Goal: Task Accomplishment & Management: Complete application form

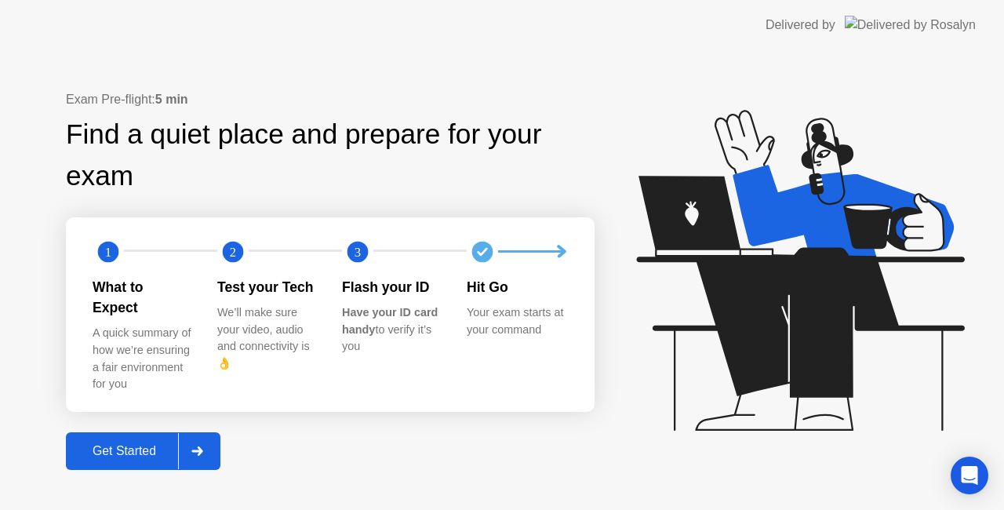
click at [111, 444] on div "Get Started" at bounding box center [124, 451] width 107 height 14
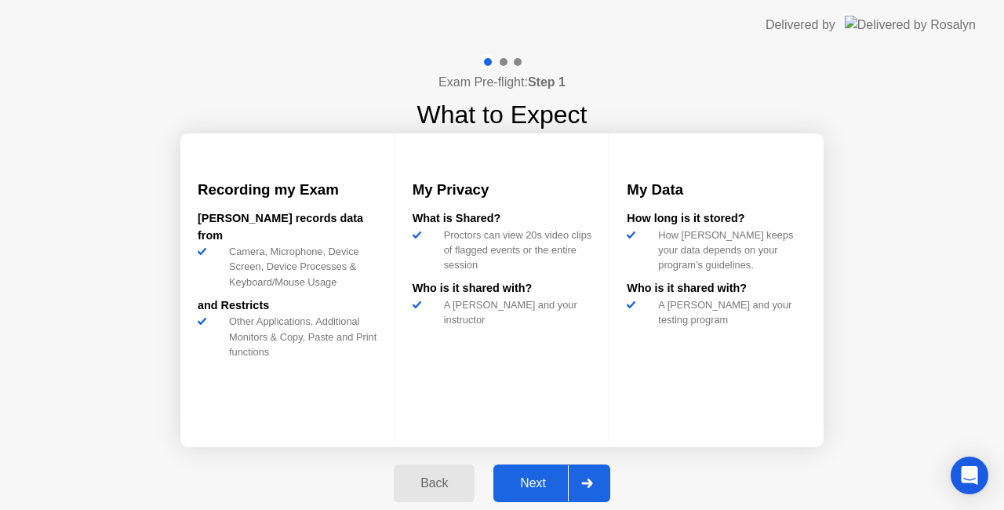
click at [559, 497] on button "Next" at bounding box center [552, 484] width 117 height 38
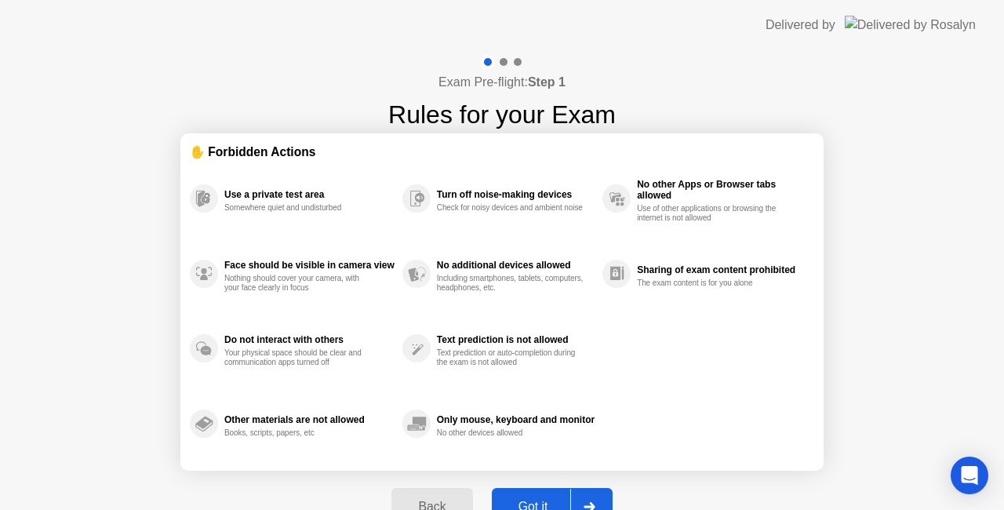
click at [545, 500] on div "Got it" at bounding box center [534, 507] width 74 height 14
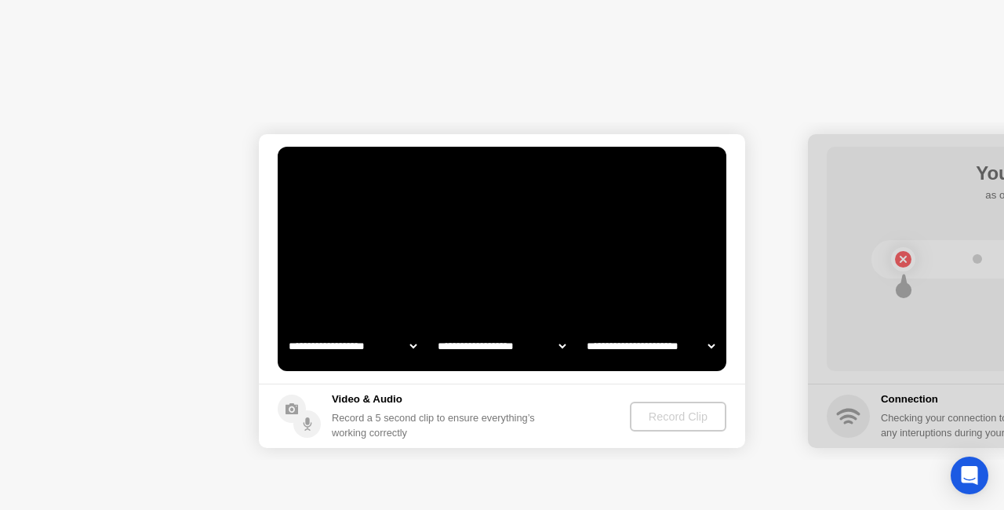
select select "**********"
select select "*******"
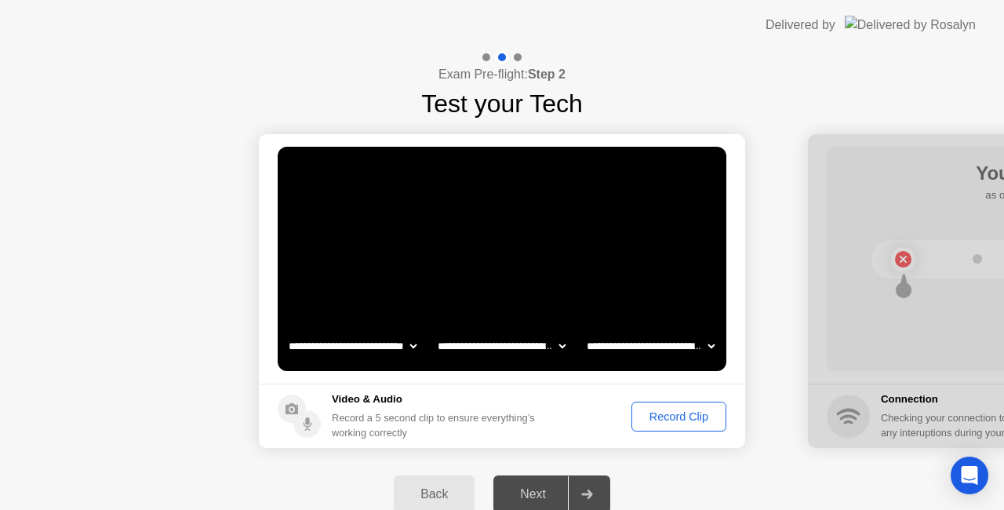
click at [671, 419] on div "Record Clip" at bounding box center [679, 416] width 84 height 13
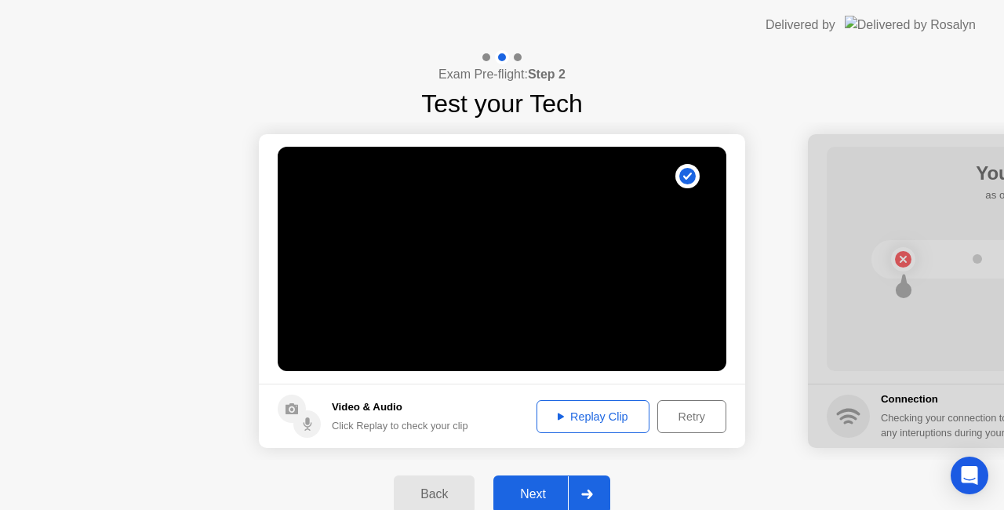
click at [547, 491] on div "Next" at bounding box center [533, 494] width 70 height 14
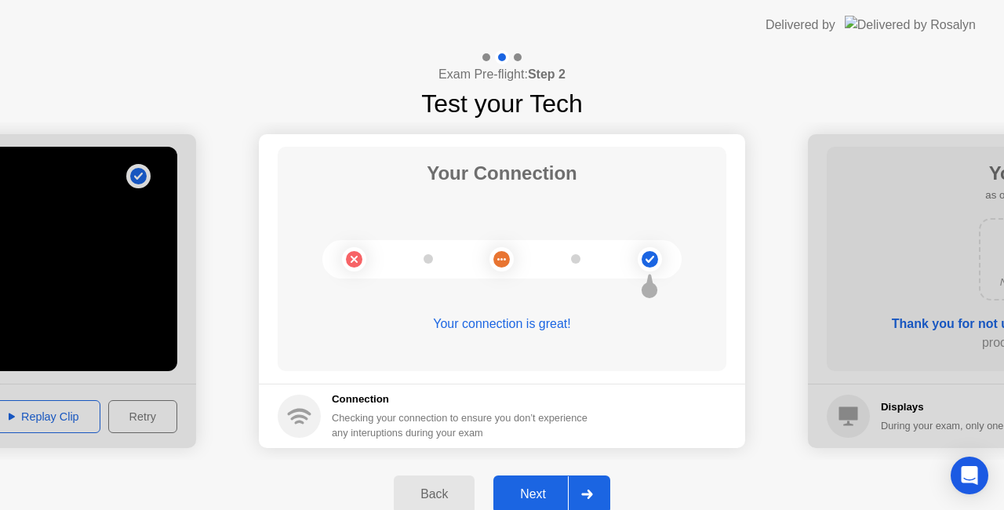
click at [547, 491] on div "Next" at bounding box center [533, 494] width 70 height 14
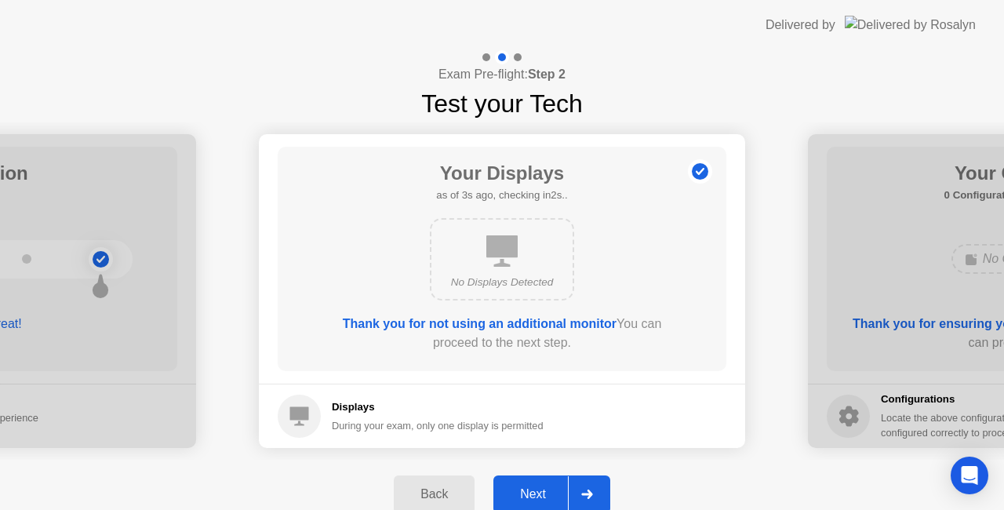
click at [547, 491] on div "Next" at bounding box center [533, 494] width 70 height 14
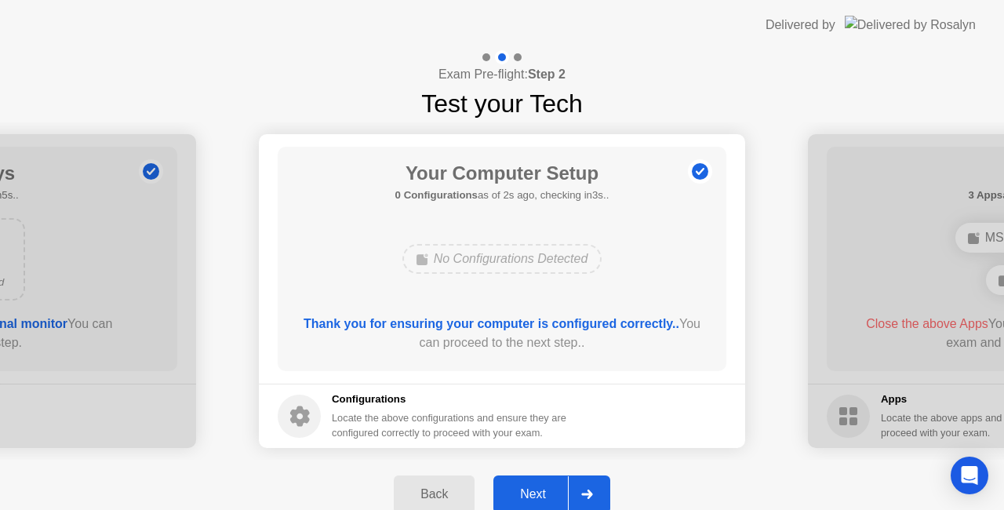
click at [547, 491] on div "Next" at bounding box center [533, 494] width 70 height 14
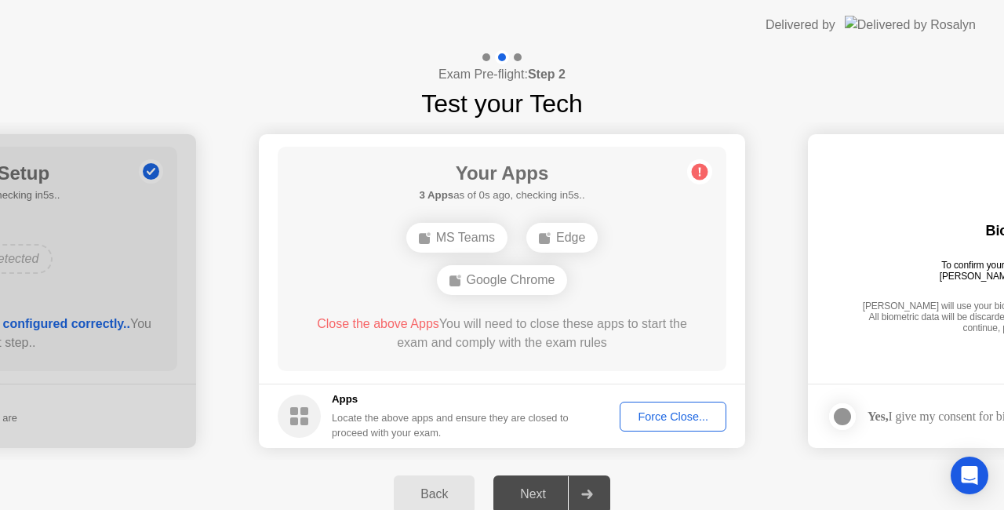
click at [698, 413] on div "Force Close..." at bounding box center [673, 416] width 96 height 13
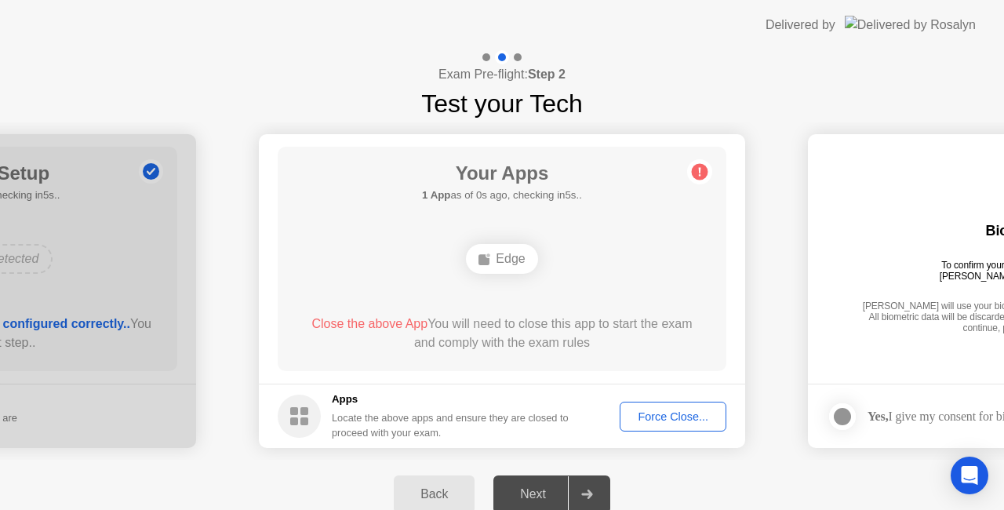
click at [656, 415] on div "Force Close..." at bounding box center [673, 416] width 96 height 13
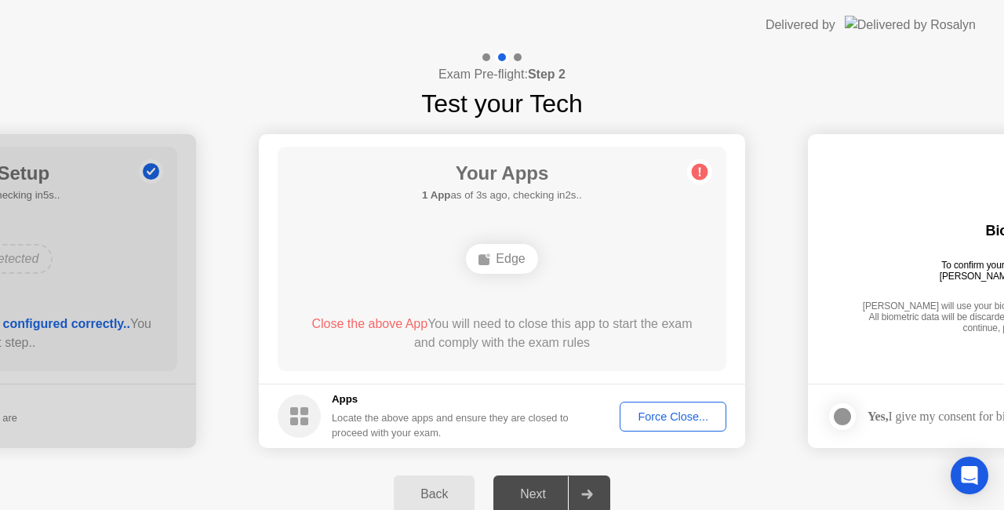
click at [642, 416] on div "Force Close..." at bounding box center [673, 416] width 96 height 13
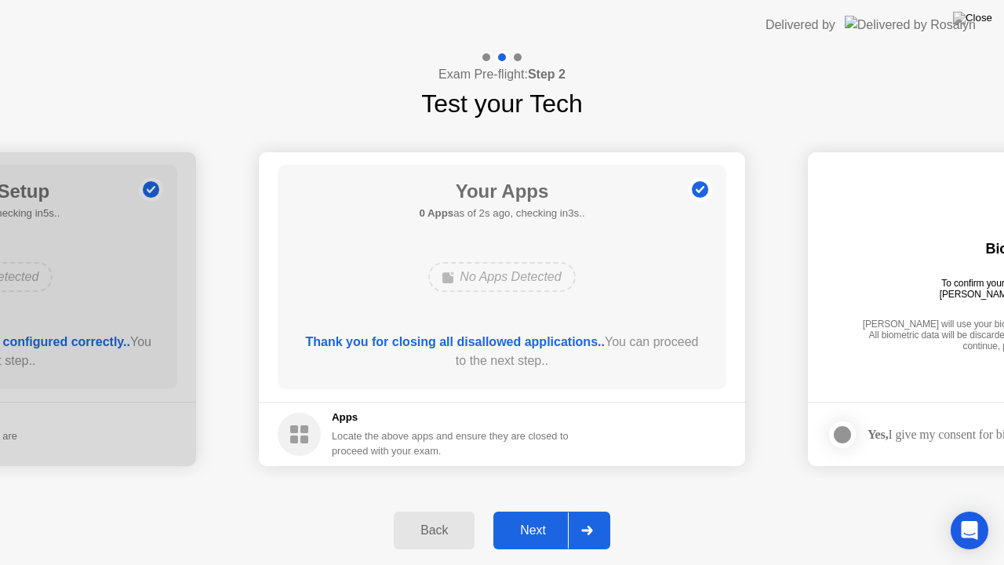
click at [524, 509] on div "Next" at bounding box center [533, 530] width 70 height 14
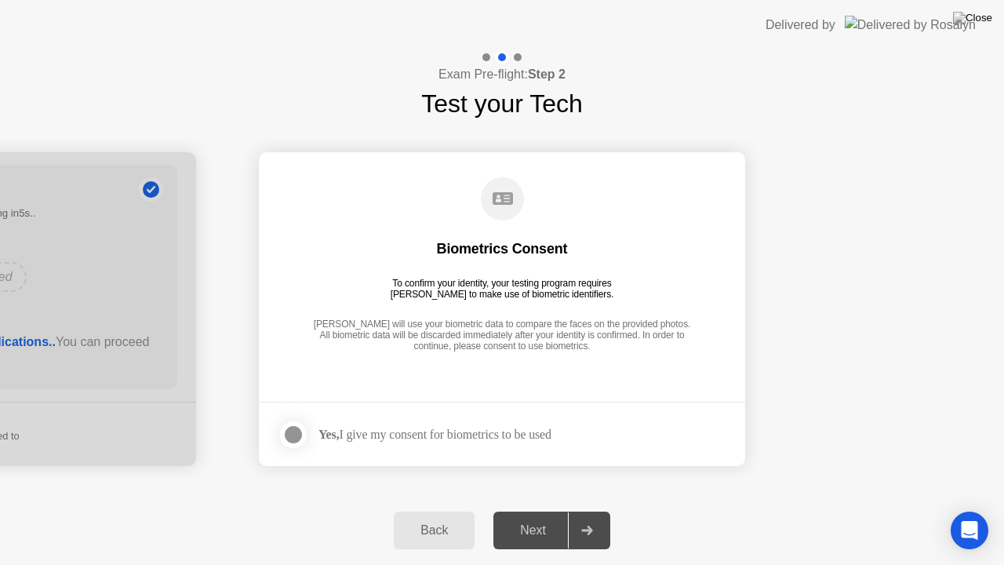
click at [303, 429] on div at bounding box center [293, 434] width 19 height 19
click at [532, 509] on div "Next" at bounding box center [533, 530] width 70 height 14
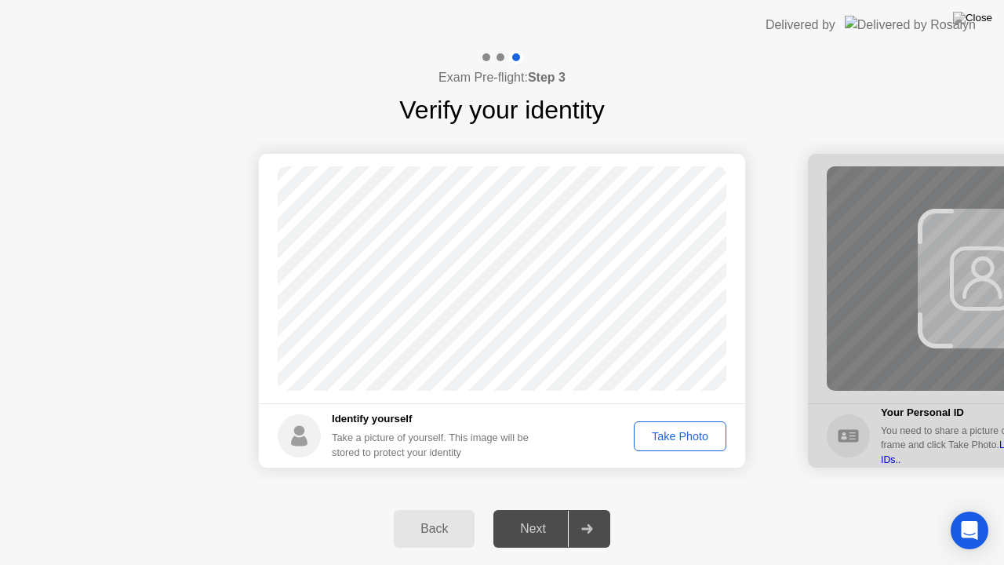
click at [666, 437] on div "Take Photo" at bounding box center [680, 436] width 82 height 13
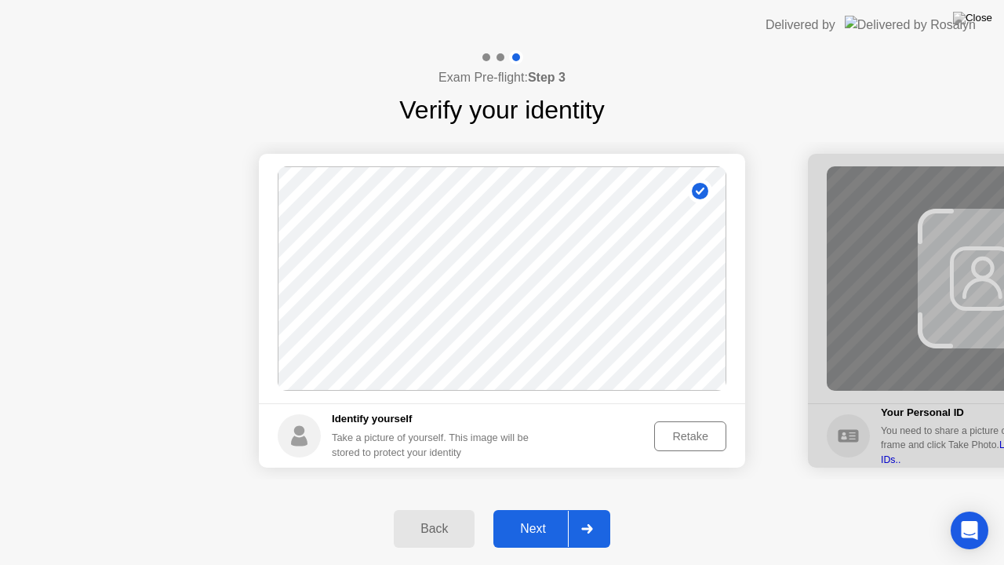
click at [541, 509] on div "Next" at bounding box center [533, 529] width 70 height 14
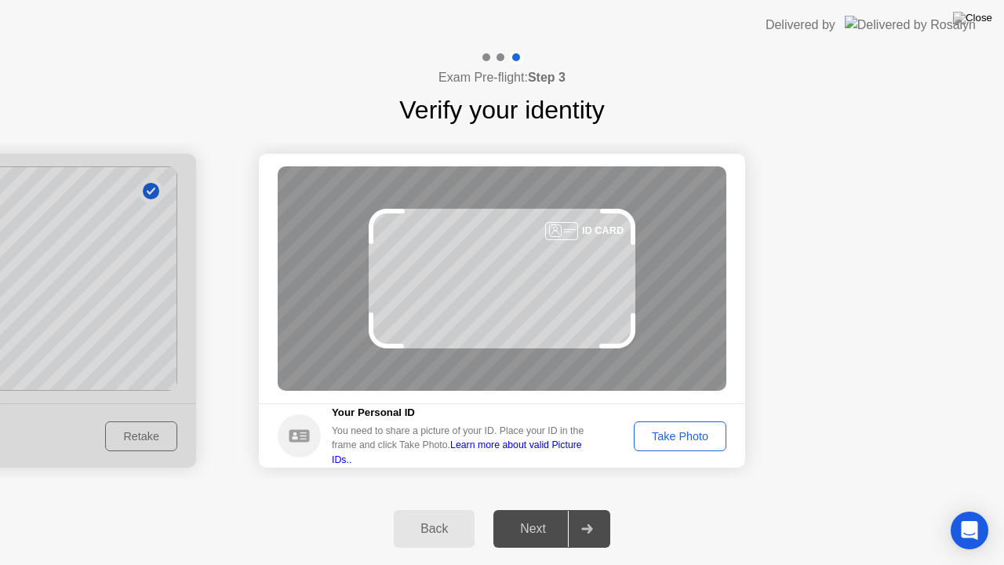
click at [541, 509] on div "Next" at bounding box center [533, 529] width 70 height 14
click at [683, 430] on div "Take Photo" at bounding box center [680, 436] width 82 height 13
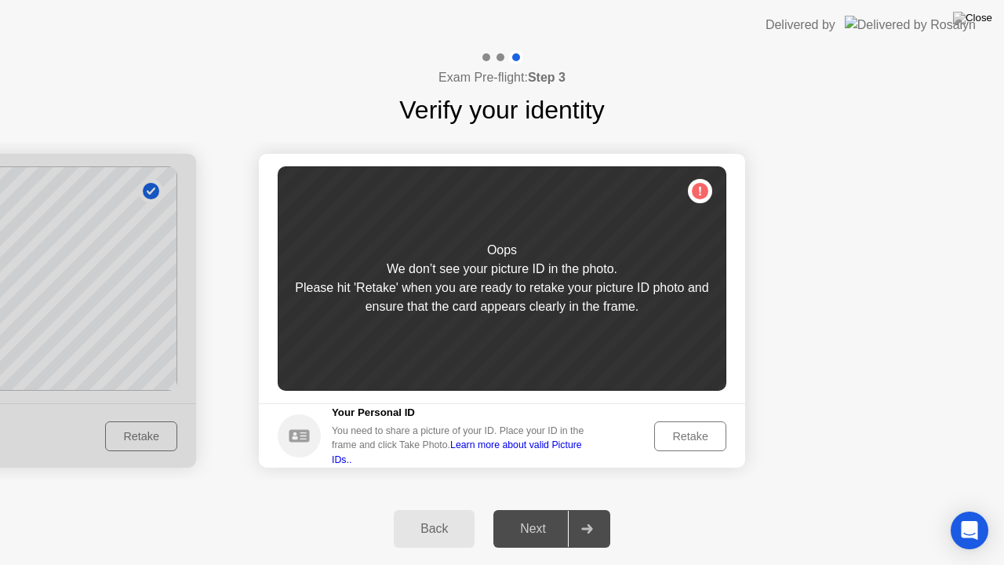
click at [669, 438] on div "Retake" at bounding box center [690, 436] width 61 height 13
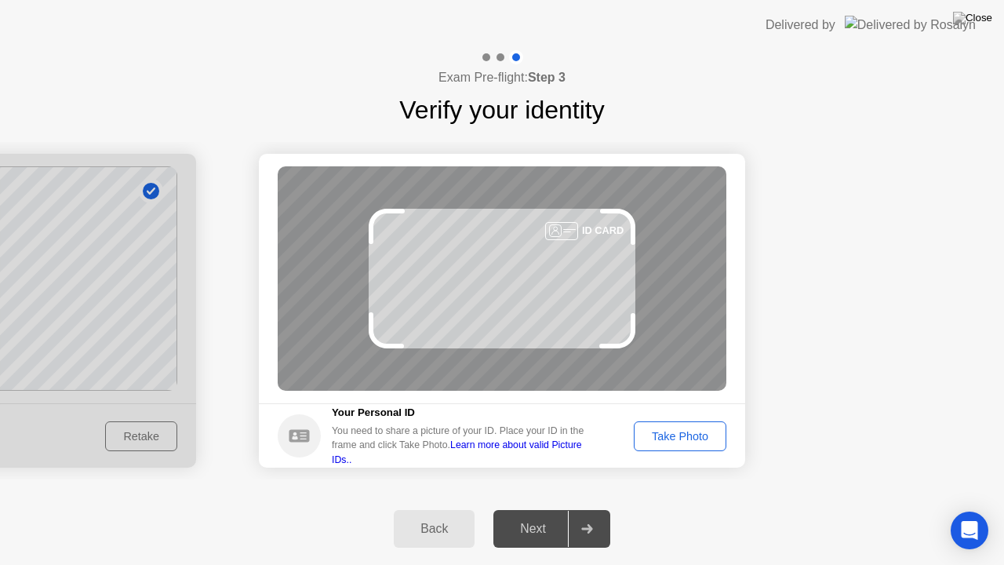
click at [669, 438] on div "Take Photo" at bounding box center [680, 436] width 82 height 13
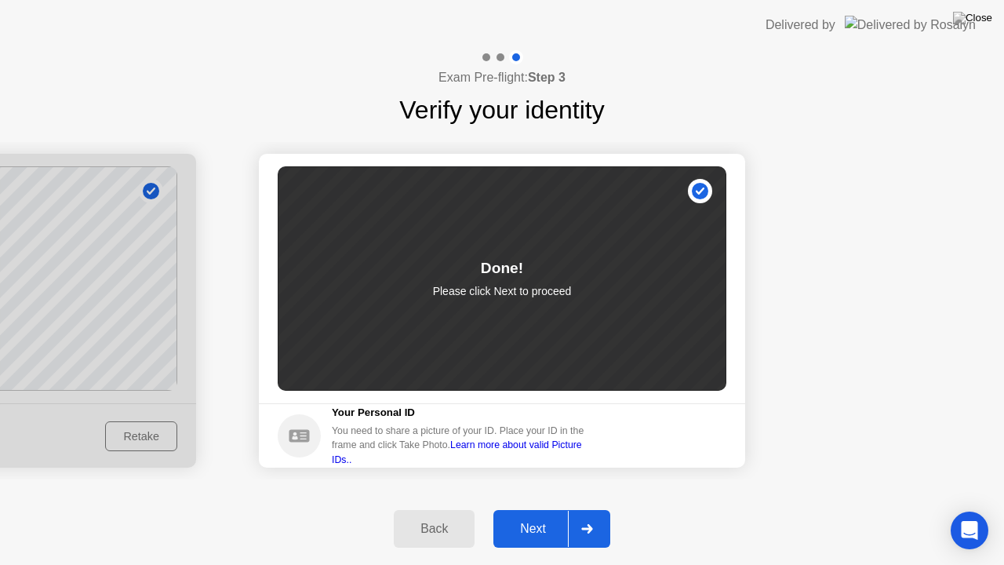
click at [525, 509] on div "Next" at bounding box center [533, 529] width 70 height 14
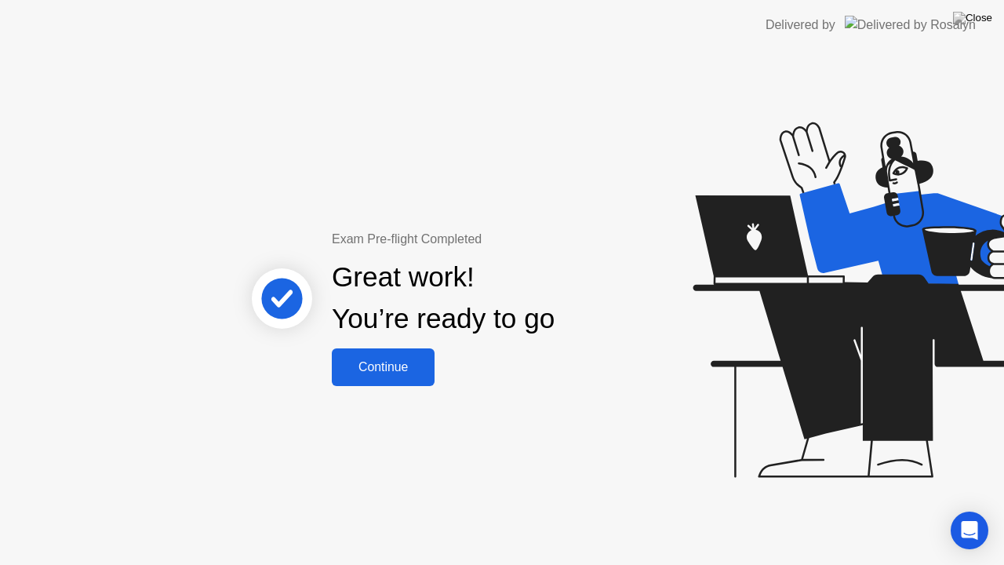
click at [404, 372] on div "Continue" at bounding box center [383, 367] width 93 height 14
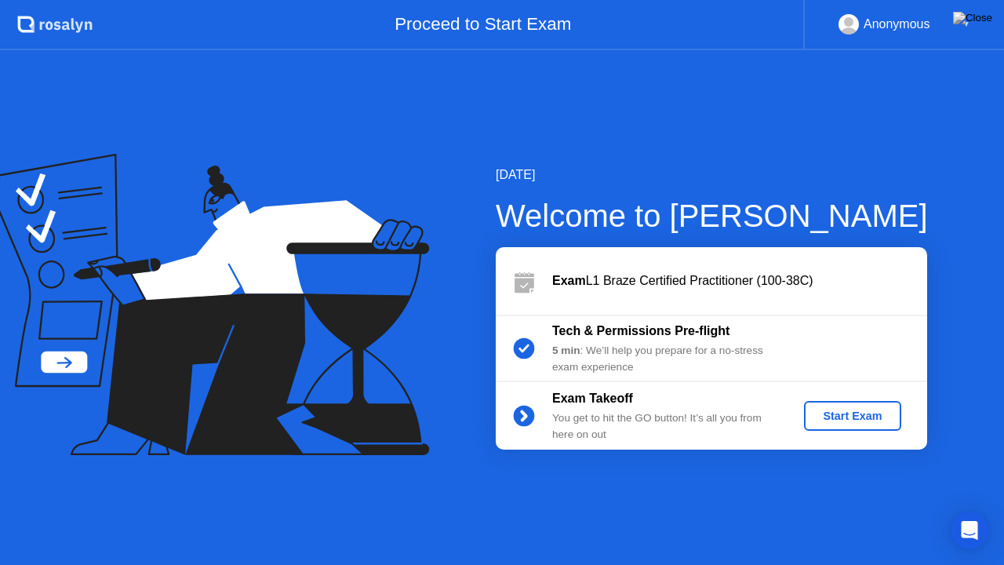
click at [847, 421] on div "Start Exam" at bounding box center [853, 416] width 84 height 13
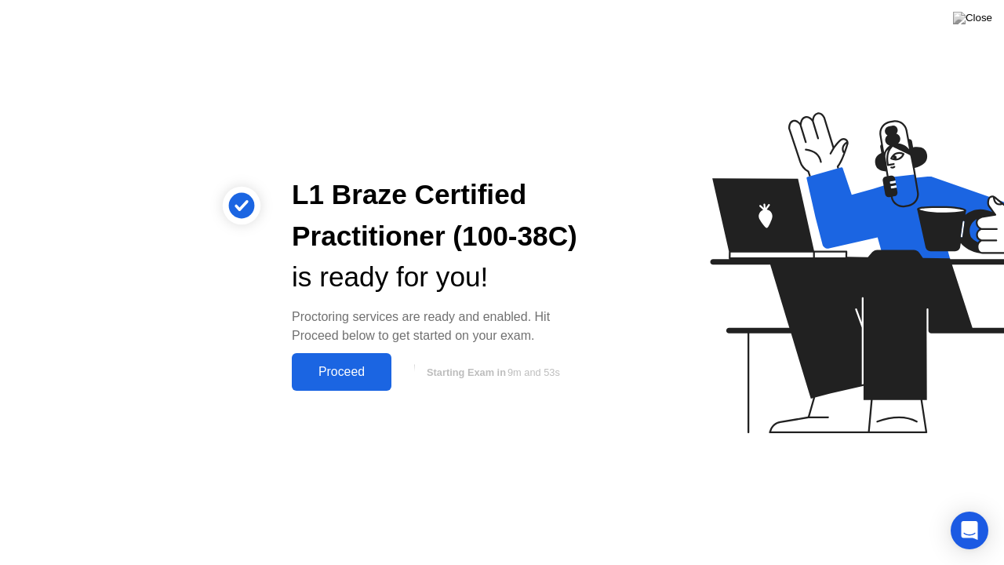
click at [351, 379] on div "Proceed" at bounding box center [342, 372] width 90 height 14
